Goal: Information Seeking & Learning: Learn about a topic

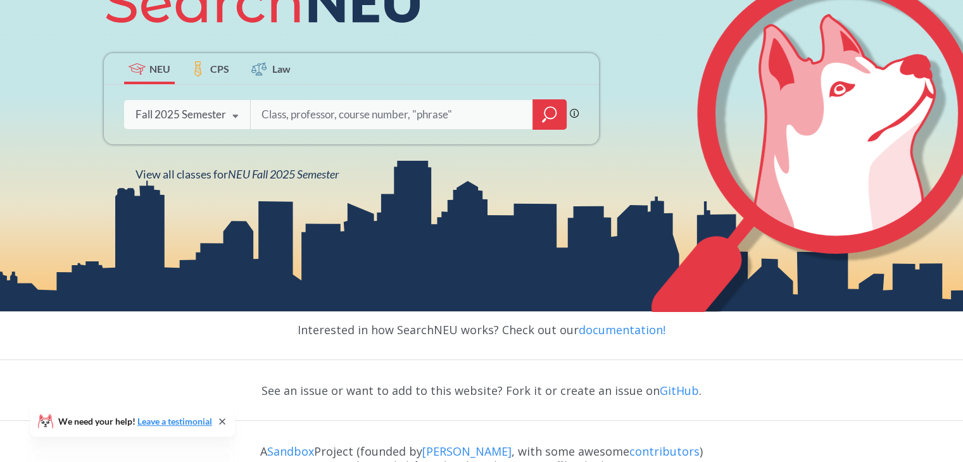
scroll to position [205, 0]
click at [224, 124] on icon at bounding box center [236, 115] width 24 height 35
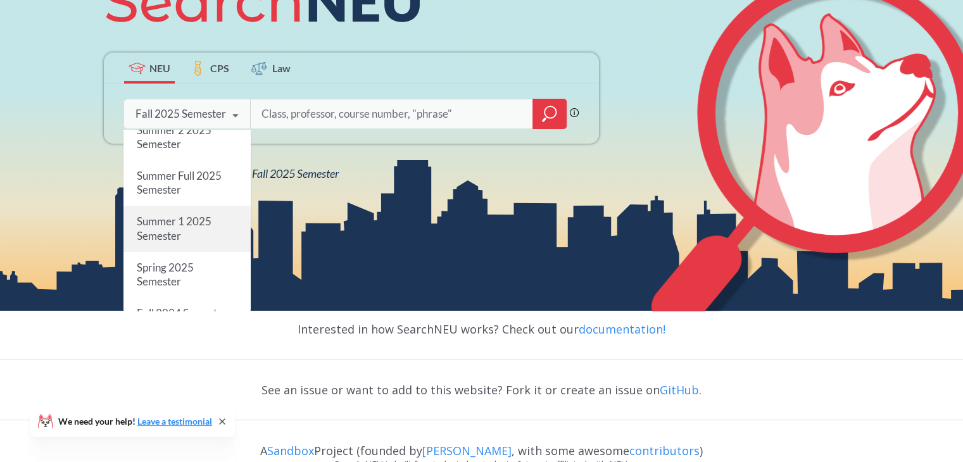
scroll to position [48, 0]
click at [196, 241] on div "Summer 1 2025 Semester" at bounding box center [187, 229] width 127 height 46
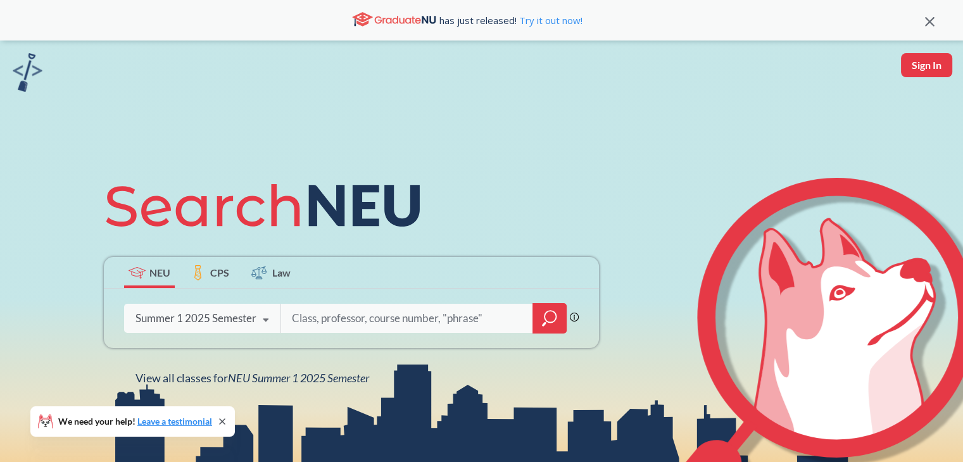
click at [535, 325] on div at bounding box center [550, 318] width 34 height 30
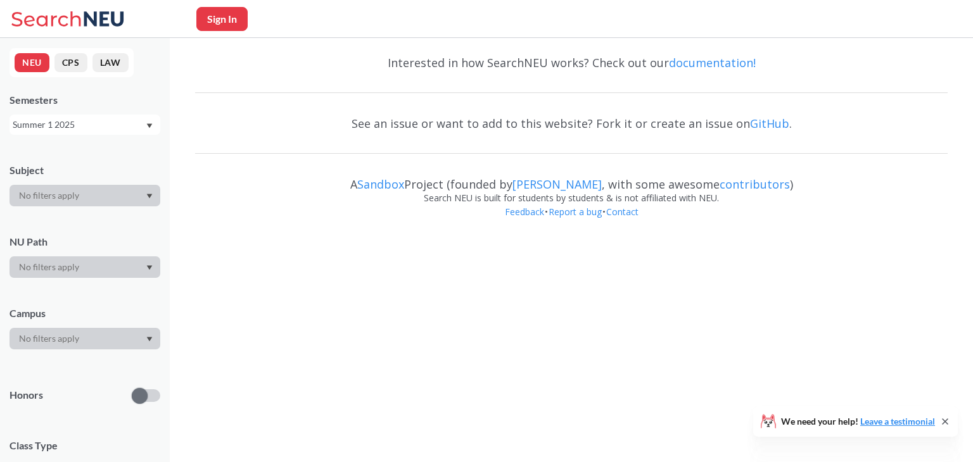
click at [535, 325] on body "Sign In We need your help! Leave a testimonial NEU CPS LAW Semesters Summer 1 2…" at bounding box center [486, 231] width 973 height 462
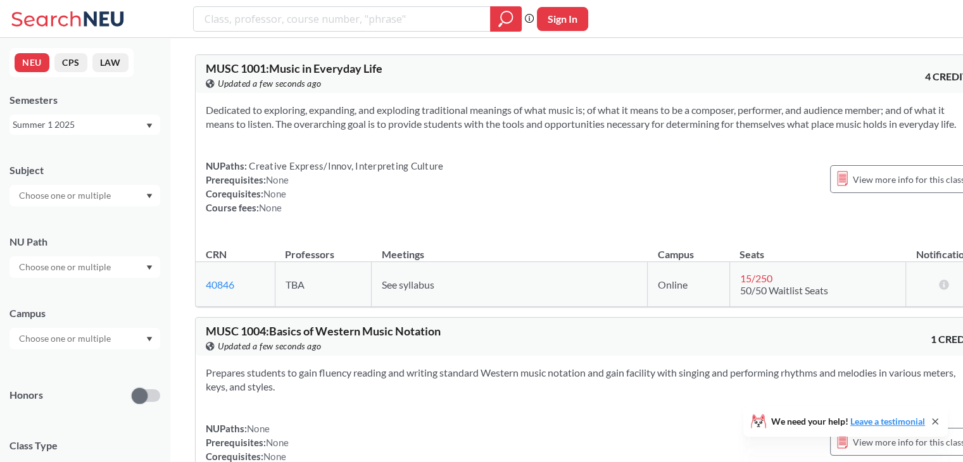
click at [86, 190] on input "text" at bounding box center [66, 195] width 106 height 15
click at [76, 225] on p "Computer Science" at bounding box center [87, 231] width 143 height 13
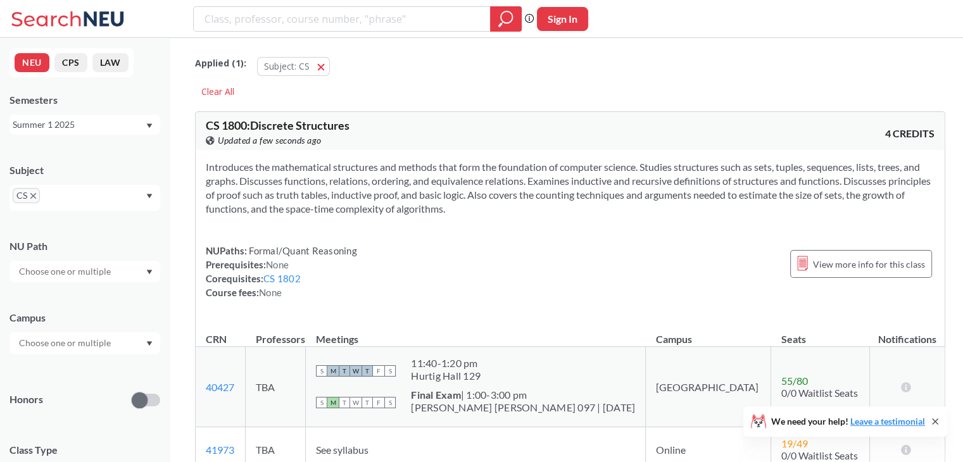
click at [155, 164] on div "Subject" at bounding box center [85, 170] width 151 height 14
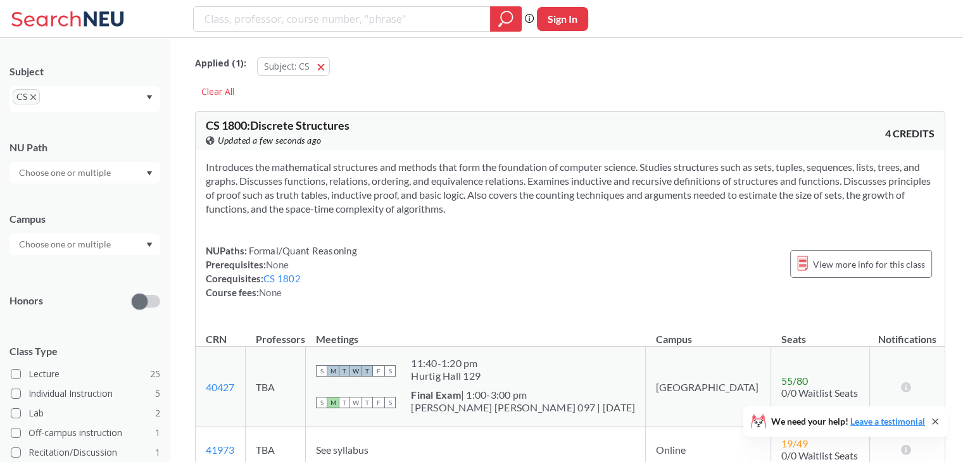
click at [113, 245] on input "text" at bounding box center [66, 244] width 106 height 15
click at [87, 269] on div "[GEOGRAPHIC_DATA] ( 15 )" at bounding box center [87, 273] width 143 height 14
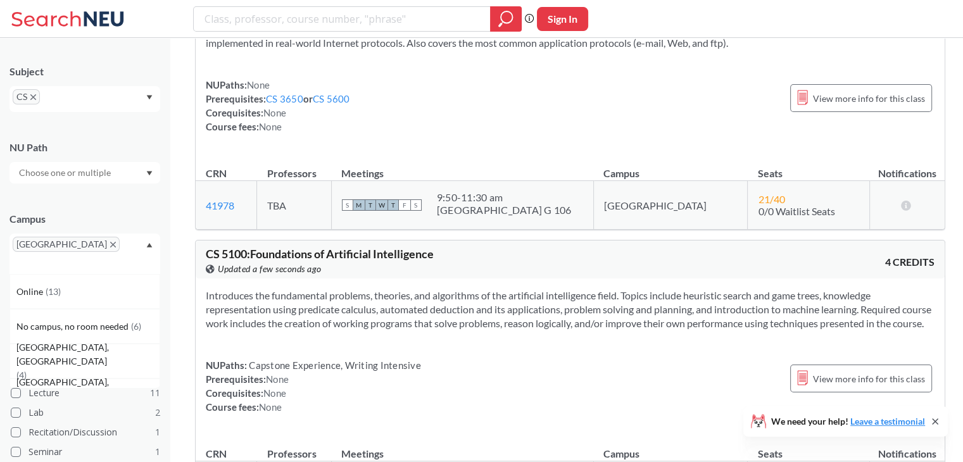
scroll to position [4418, 0]
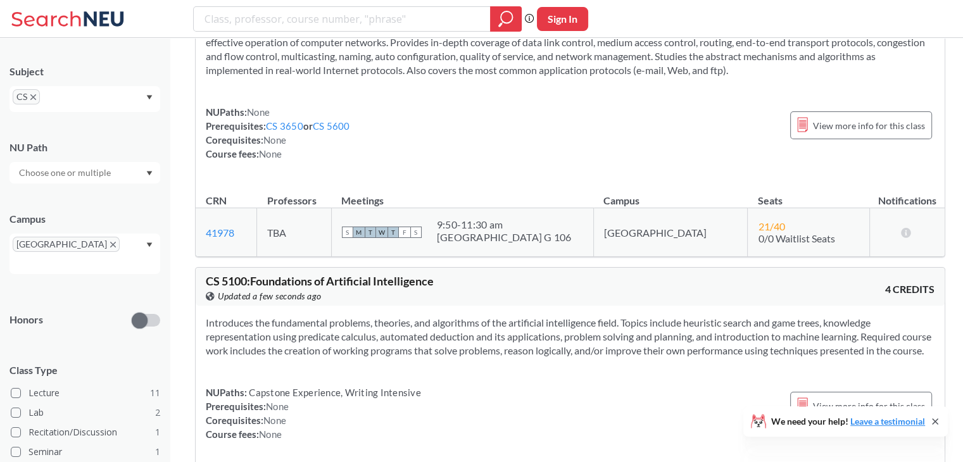
click at [282, 316] on section "Introduces the fundamental problems, theories, and algorithms of the artificial…" at bounding box center [570, 337] width 729 height 42
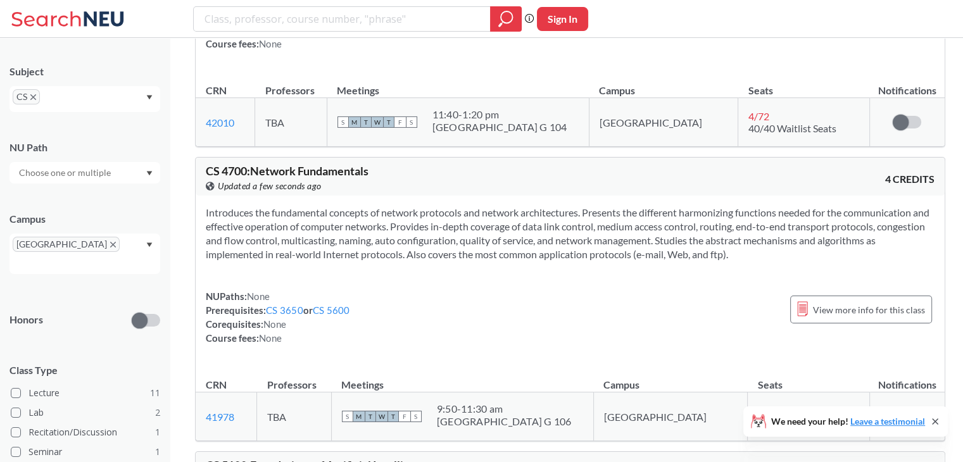
click at [306, 206] on section "Introduces the fundamental concepts of network protocols and network architectu…" at bounding box center [570, 234] width 729 height 56
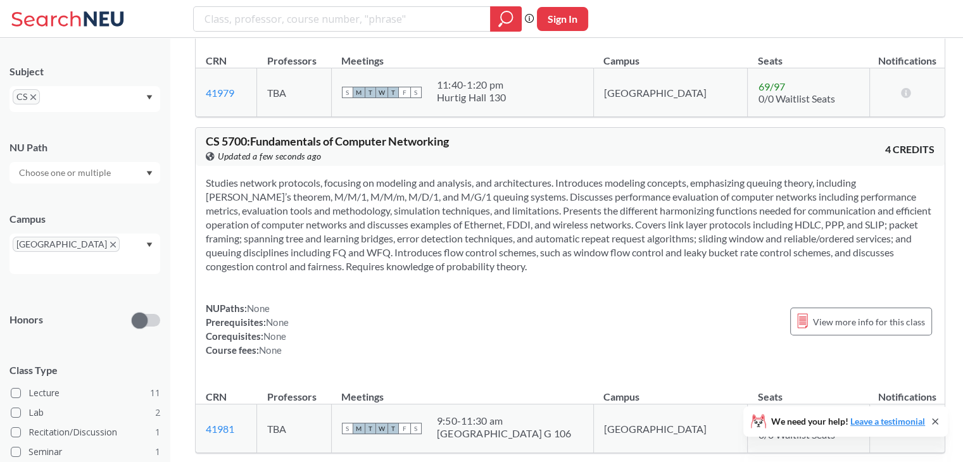
click at [306, 176] on section at bounding box center [570, 225] width 729 height 98
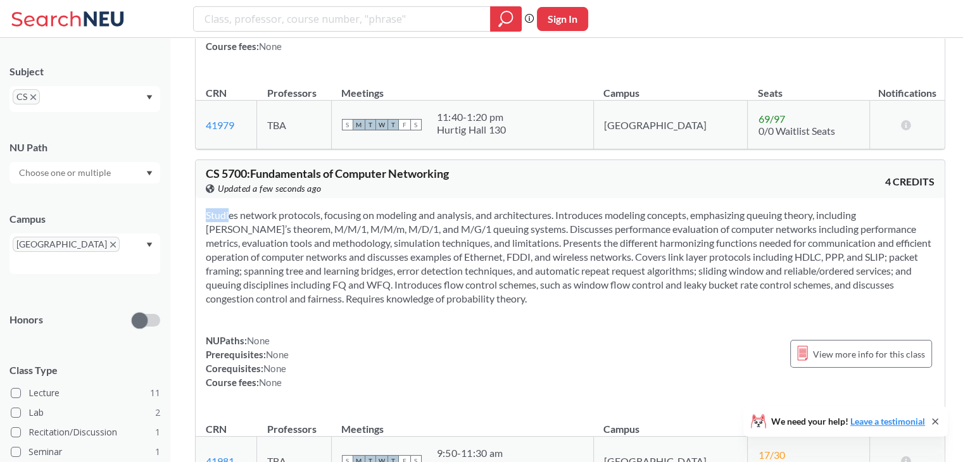
click at [383, 208] on section at bounding box center [570, 257] width 729 height 98
click at [110, 244] on icon "X to remove pill" at bounding box center [113, 245] width 6 height 6
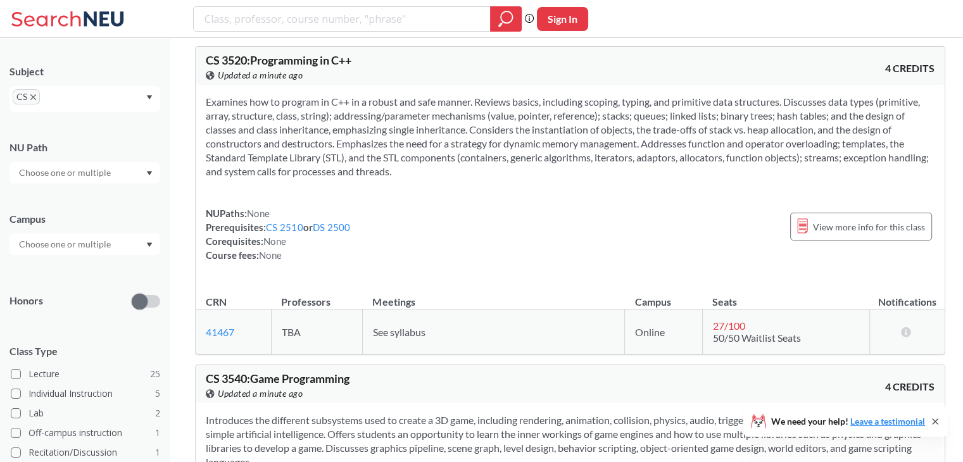
scroll to position [4806, 0]
